Goal: Manage account settings

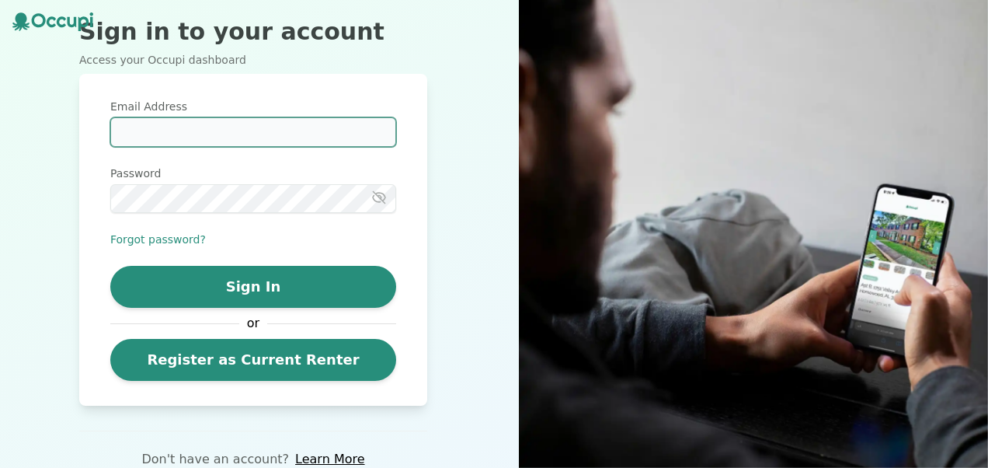
click at [157, 141] on input "Email Address" at bounding box center [253, 132] width 286 height 30
type input "**********"
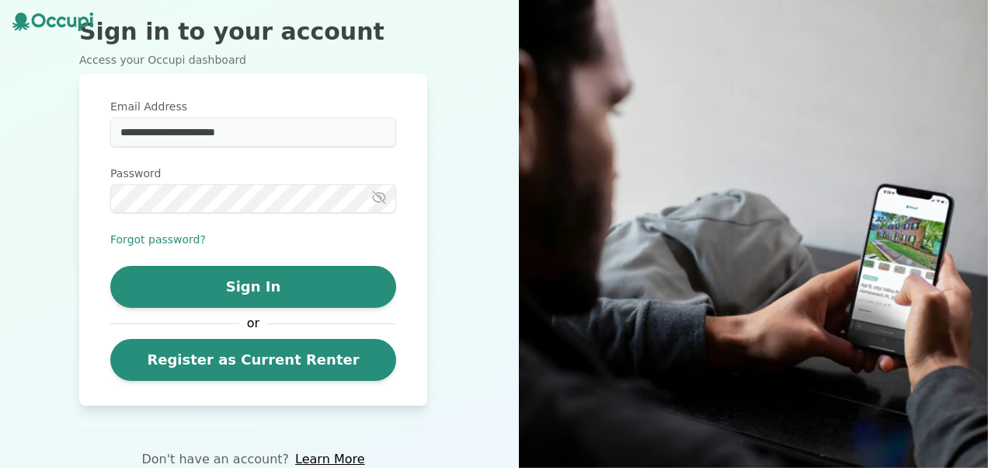
click at [374, 197] on icon "button" at bounding box center [379, 197] width 16 height 16
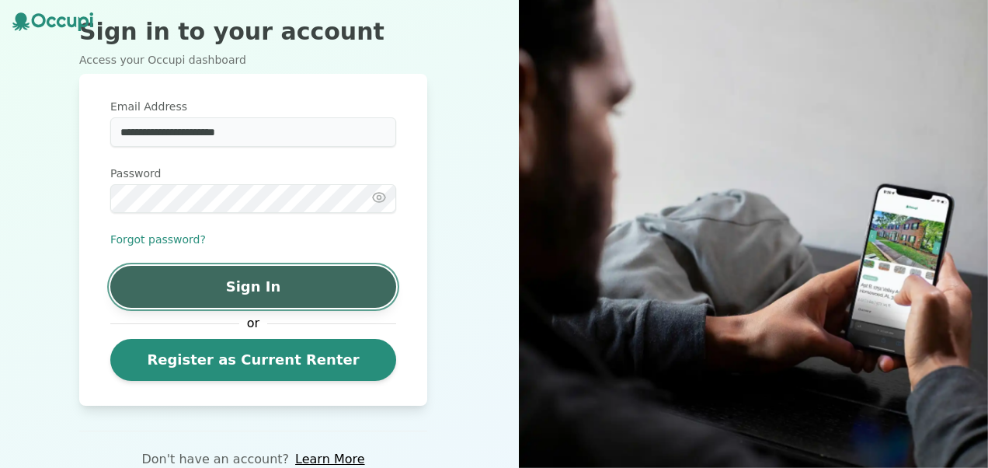
click at [189, 276] on button "Sign In" at bounding box center [253, 287] width 286 height 42
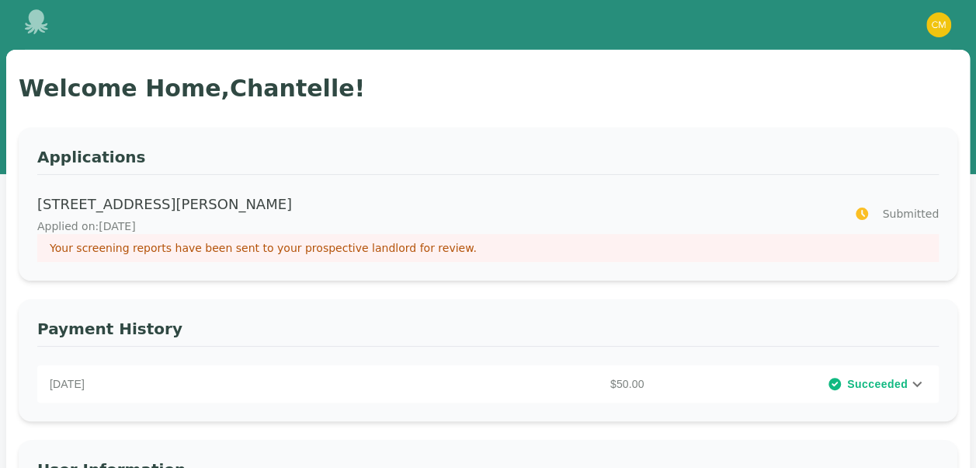
drag, startPoint x: 954, startPoint y: 290, endPoint x: 989, endPoint y: 403, distance: 117.9
click at [976, 403] on html "Open main menu Open user menu Welcome Home, Chantelle ! Applications 1904 Woodr…" at bounding box center [488, 234] width 976 height 468
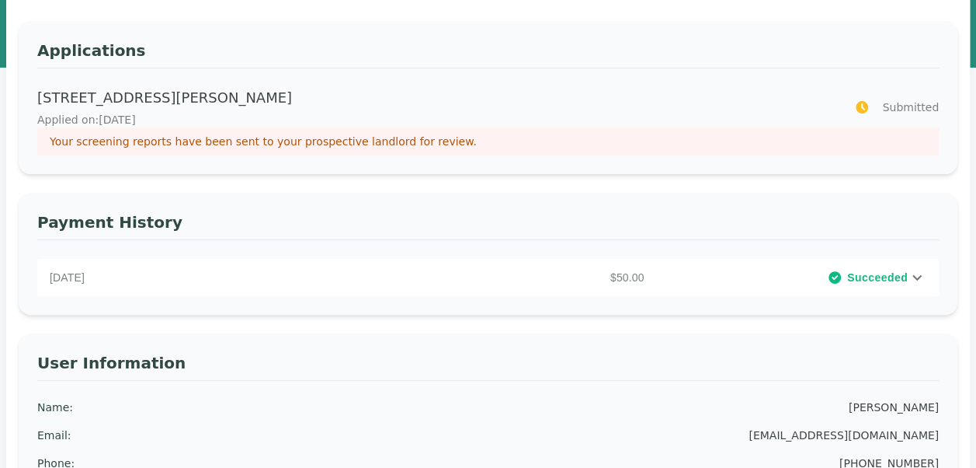
scroll to position [75, 0]
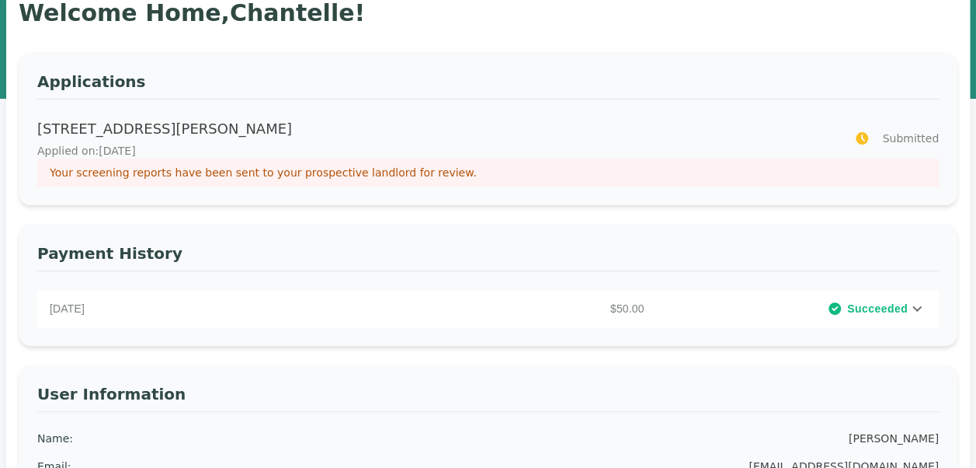
click at [913, 309] on icon at bounding box center [917, 308] width 19 height 19
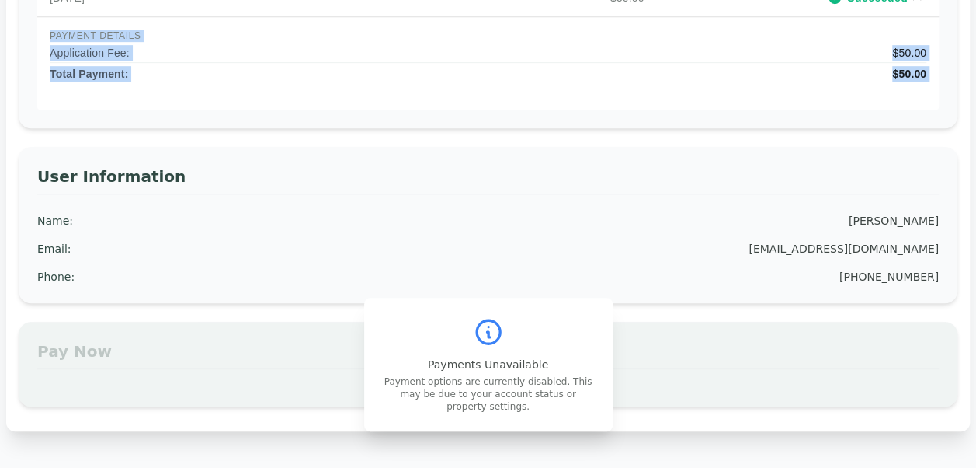
scroll to position [417, 0]
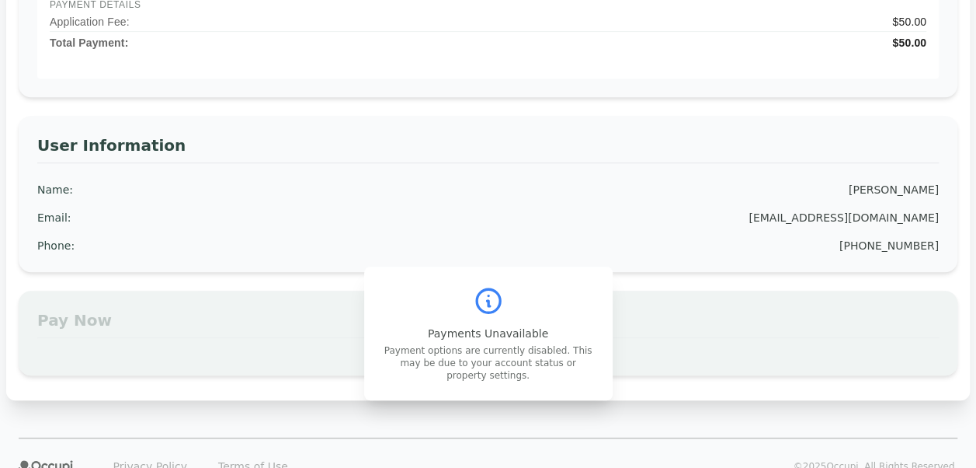
click at [495, 312] on icon at bounding box center [488, 300] width 23 height 23
drag, startPoint x: 495, startPoint y: 313, endPoint x: 491, endPoint y: 331, distance: 18.5
click at [491, 331] on p "Payments Unavailable" at bounding box center [488, 333] width 211 height 16
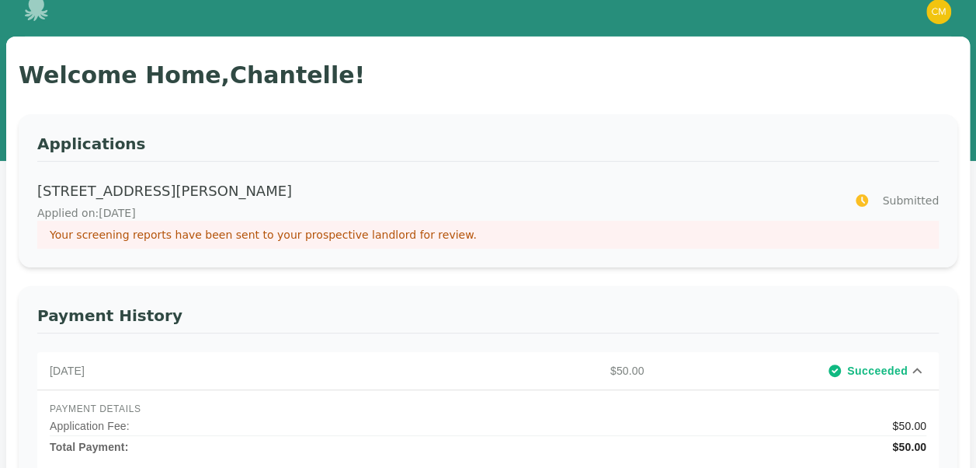
scroll to position [0, 0]
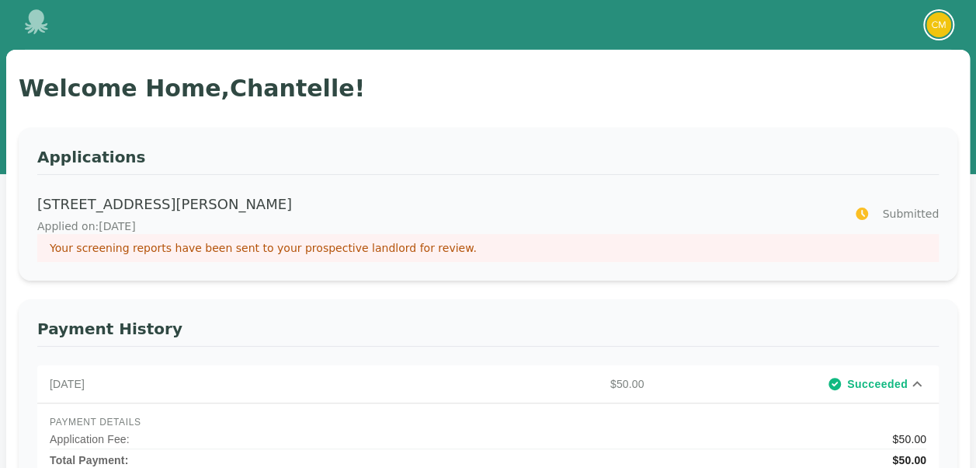
click at [937, 17] on img "button" at bounding box center [939, 24] width 25 height 25
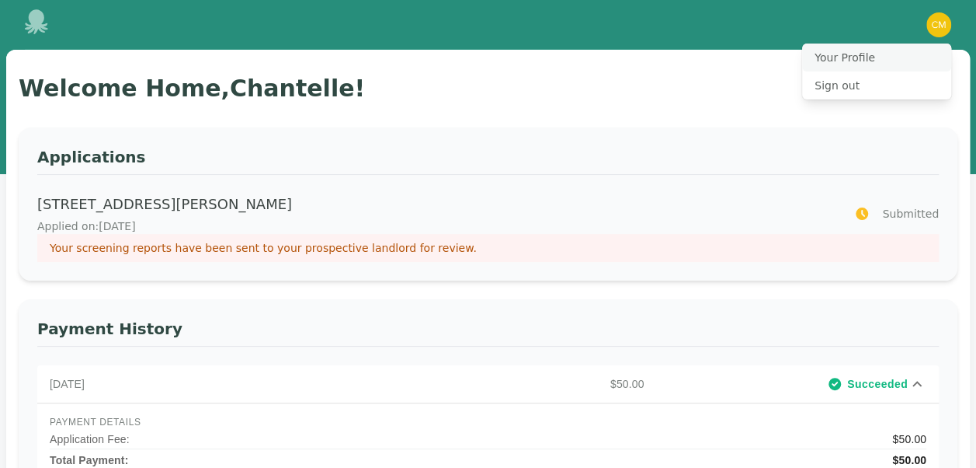
click at [836, 56] on button "Your Profile" at bounding box center [876, 57] width 149 height 28
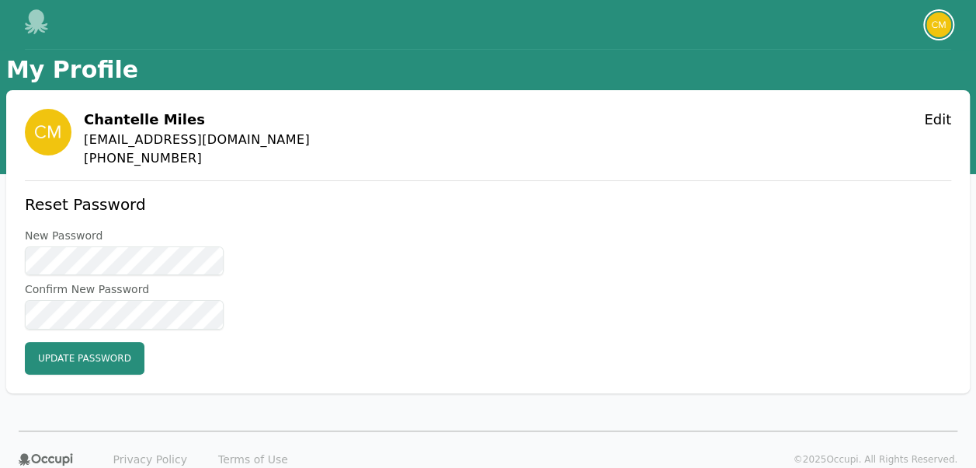
click at [941, 24] on img "button" at bounding box center [939, 24] width 25 height 25
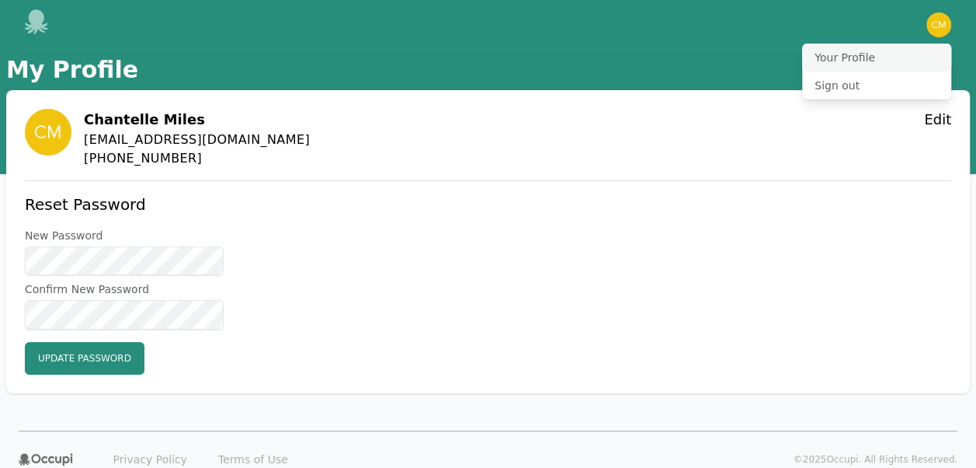
click at [898, 50] on button "Your Profile" at bounding box center [876, 57] width 149 height 28
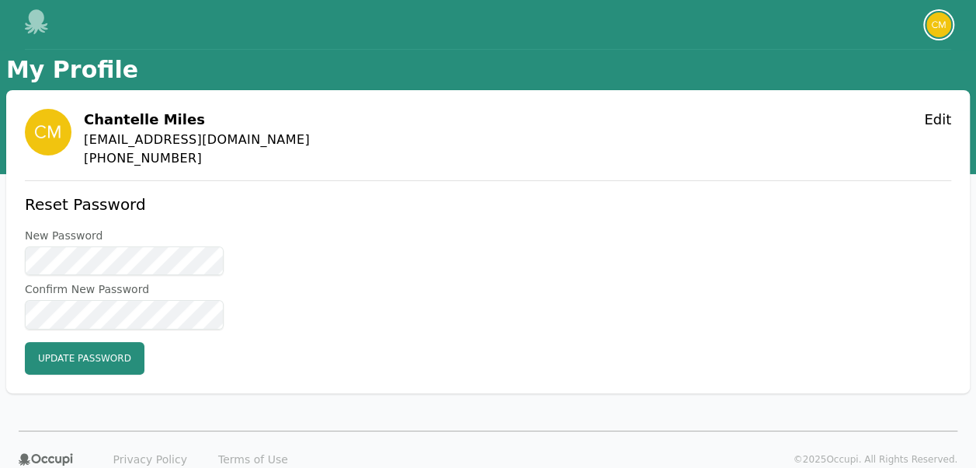
click at [939, 26] on img "button" at bounding box center [939, 24] width 25 height 25
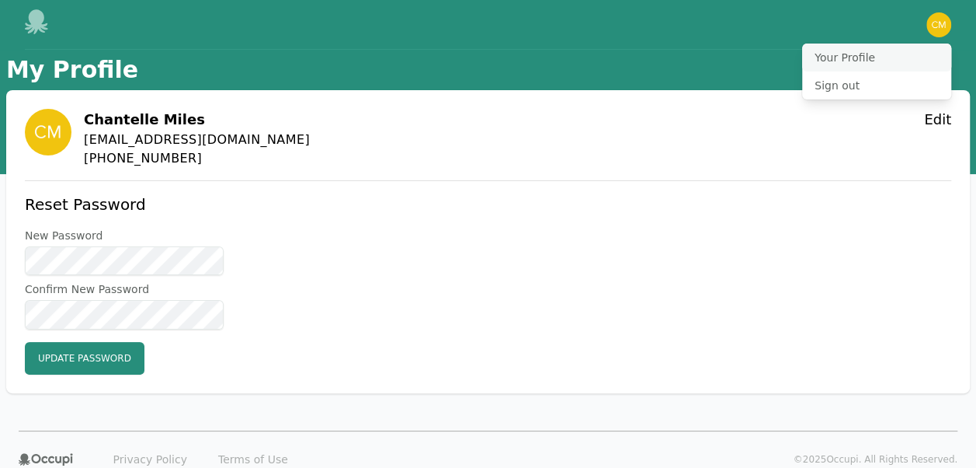
click at [920, 56] on button "Your Profile" at bounding box center [876, 57] width 149 height 28
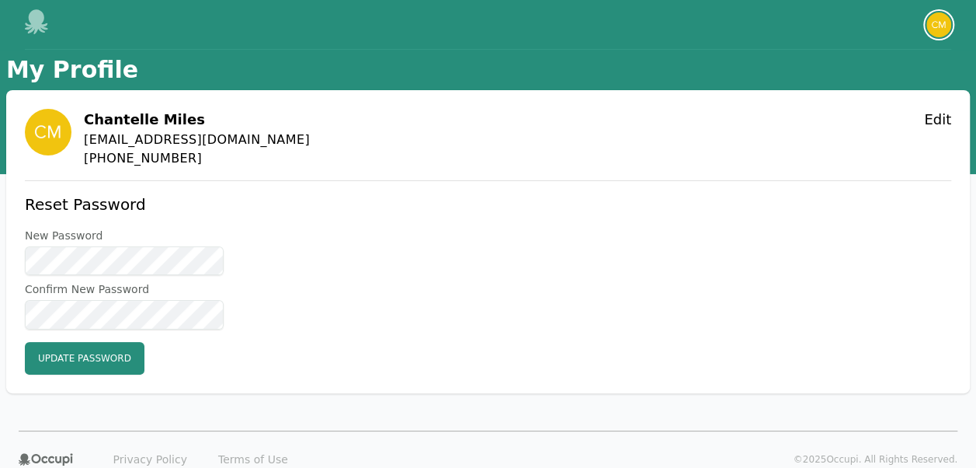
click at [932, 31] on img "button" at bounding box center [939, 24] width 25 height 25
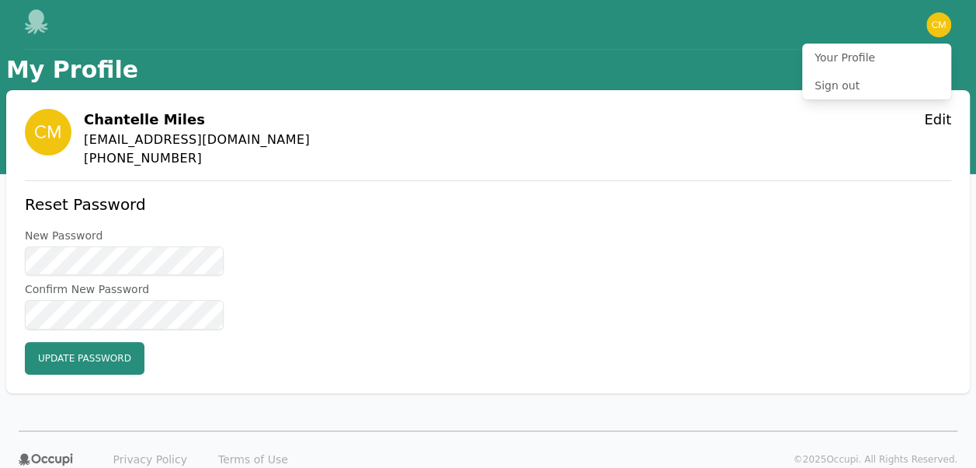
click at [36, 9] on icon at bounding box center [37, 21] width 25 height 25
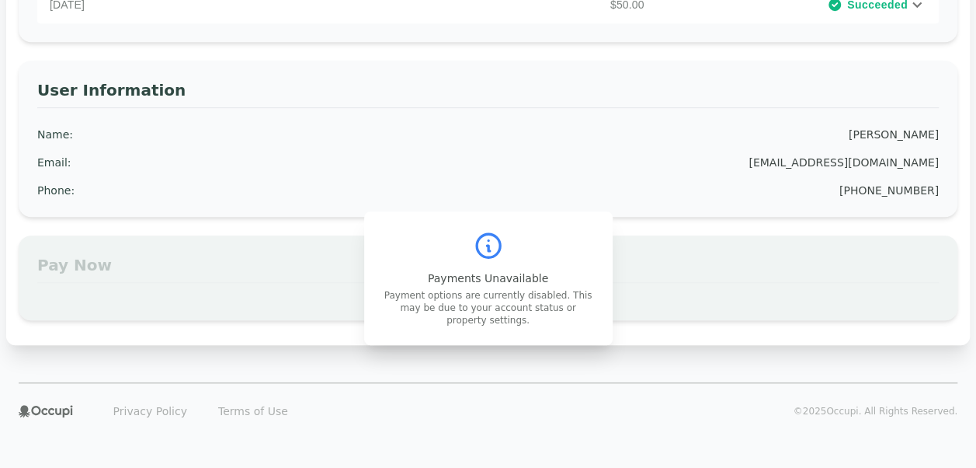
scroll to position [386, 0]
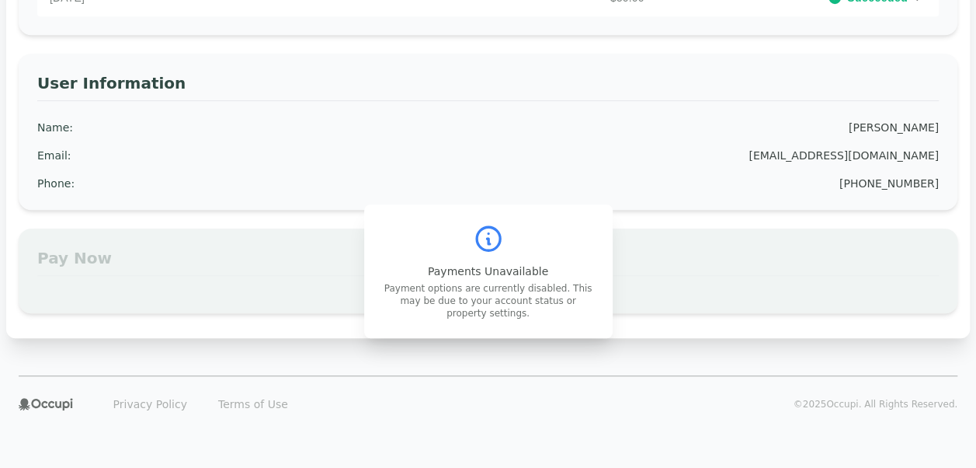
click at [572, 152] on div "Email : [EMAIL_ADDRESS][DOMAIN_NAME]" at bounding box center [488, 156] width 902 height 16
